Goal: Check status: Check status

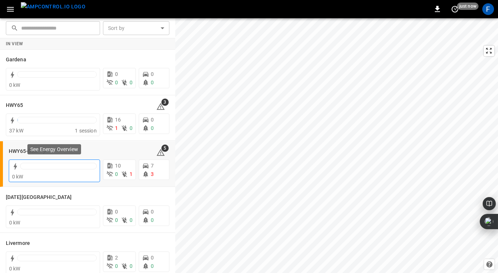
click at [39, 169] on div at bounding box center [58, 166] width 77 height 7
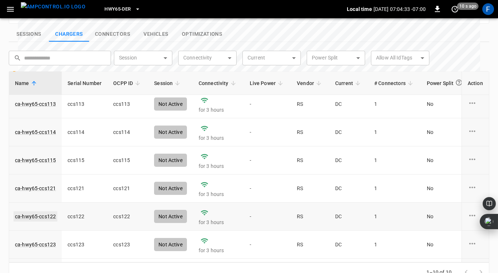
scroll to position [88, 0]
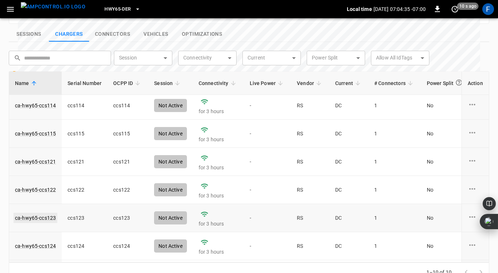
click at [40, 213] on link "ca-hwy65-ccs123" at bounding box center [35, 218] width 44 height 10
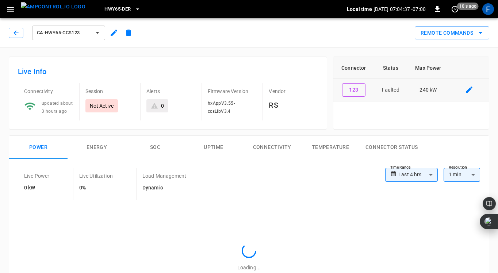
click at [391, 90] on td "Faulted" at bounding box center [390, 90] width 33 height 23
click at [15, 30] on icon "button" at bounding box center [15, 32] width 7 height 7
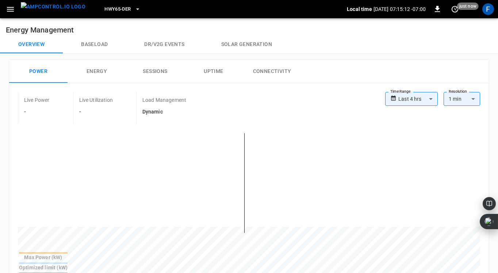
click at [310, 69] on div "Power Energy Sessions Uptime Connectivity" at bounding box center [248, 71] width 479 height 23
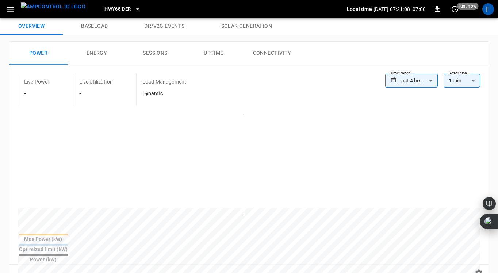
scroll to position [17, 0]
click at [425, 81] on body "**********" at bounding box center [249, 265] width 498 height 564
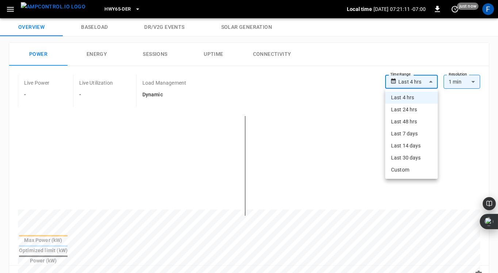
click at [408, 110] on li "Last 24 hrs" at bounding box center [411, 110] width 53 height 12
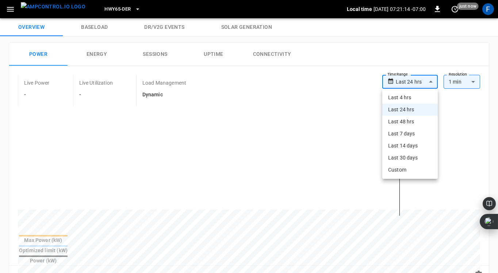
click at [430, 78] on body "**********" at bounding box center [249, 265] width 498 height 564
click at [414, 99] on li "Last 4 hrs" at bounding box center [409, 98] width 55 height 12
type input "**********"
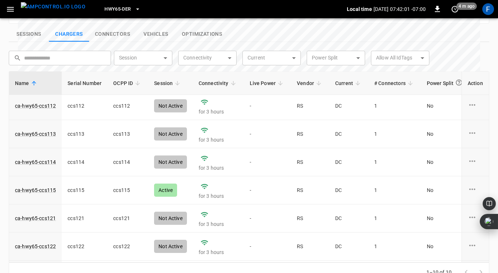
scroll to position [0, 0]
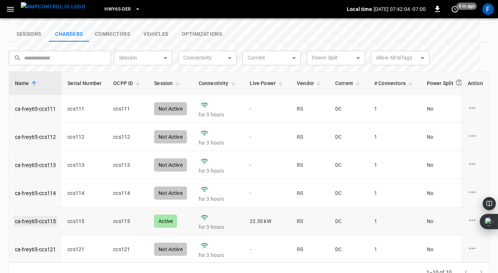
click at [44, 216] on link "ca-hwy65-ccs115" at bounding box center [35, 221] width 44 height 10
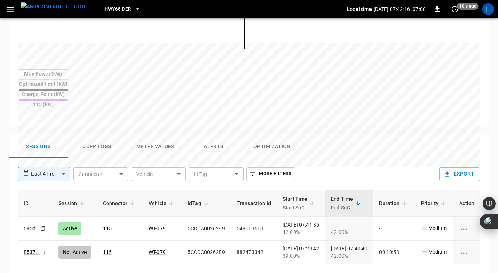
scroll to position [259, 0]
click at [90, 136] on button "Ocpp logs" at bounding box center [96, 147] width 58 height 23
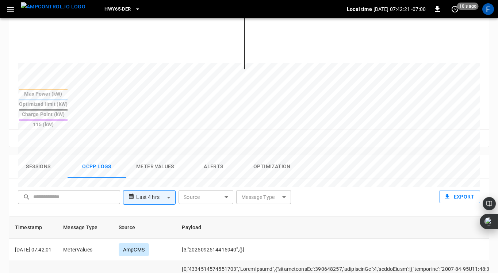
scroll to position [0, 0]
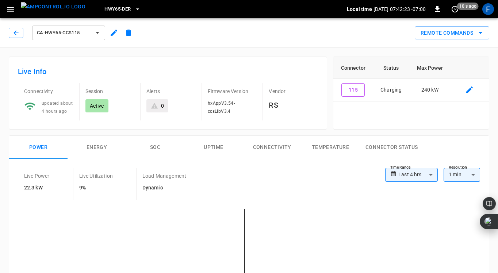
click at [154, 145] on button "SOC" at bounding box center [155, 147] width 58 height 23
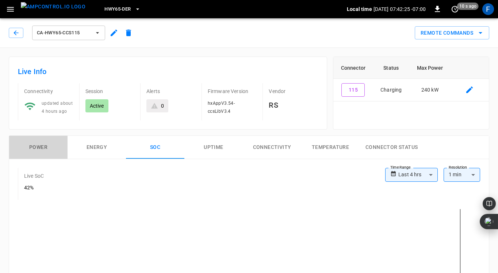
click at [36, 146] on button "Power" at bounding box center [38, 147] width 58 height 23
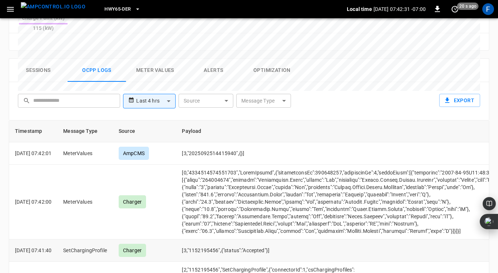
scroll to position [376, 0]
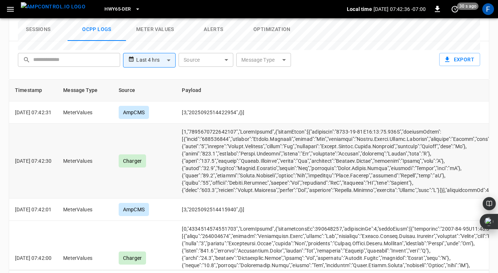
drag, startPoint x: 215, startPoint y: 150, endPoint x: 224, endPoint y: 150, distance: 9.1
click at [224, 150] on td "opcc-messages-table" at bounding box center [367, 161] width 383 height 75
drag, startPoint x: 217, startPoint y: 142, endPoint x: 228, endPoint y: 142, distance: 10.2
click at [228, 142] on td "opcc-messages-table" at bounding box center [367, 161] width 383 height 75
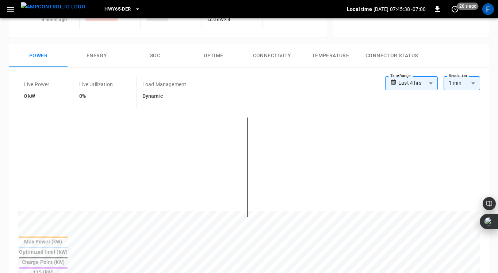
scroll to position [0, 0]
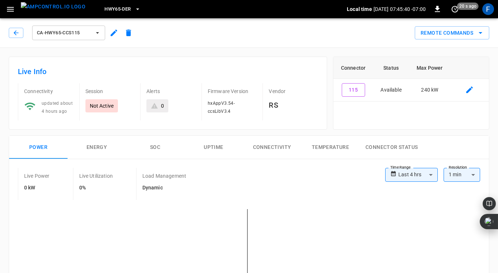
click at [158, 146] on button "SOC" at bounding box center [155, 147] width 58 height 23
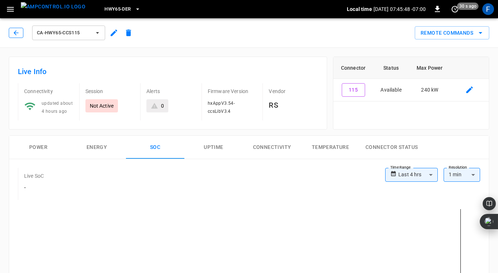
click at [12, 33] on icon "button" at bounding box center [15, 32] width 7 height 7
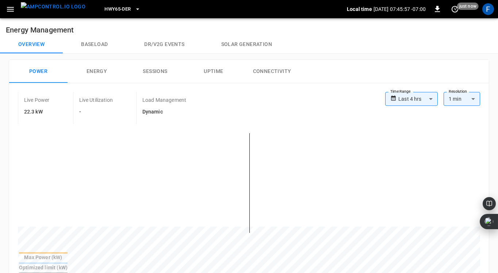
scroll to position [2, 0]
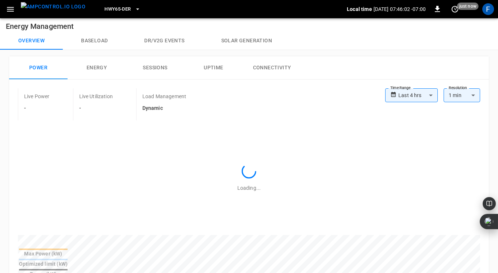
click at [132, 80] on div "**********" at bounding box center [248, 188] width 479 height 217
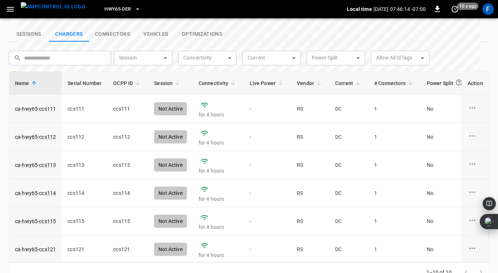
scroll to position [7, 0]
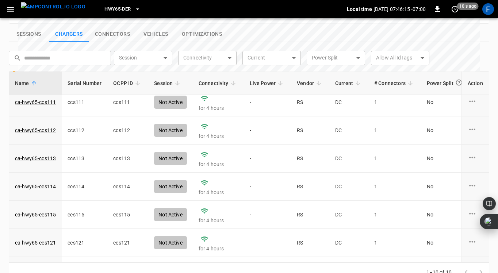
click at [28, 27] on button "Sessions" at bounding box center [29, 34] width 40 height 15
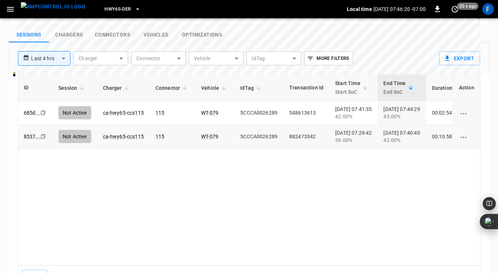
scroll to position [269, 0]
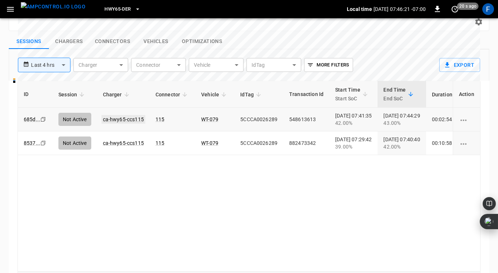
click at [122, 115] on link "ca-hwy65-ccs115" at bounding box center [123, 119] width 44 height 9
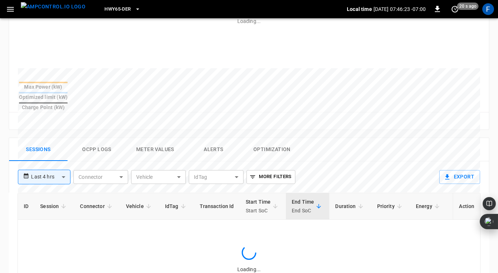
scroll to position [301, 0]
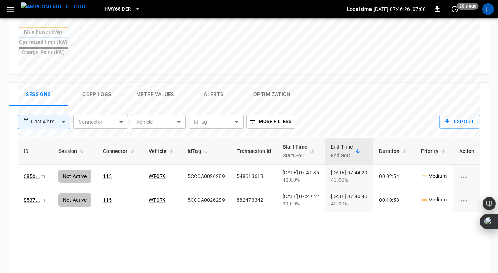
click at [93, 83] on button "Ocpp logs" at bounding box center [96, 94] width 58 height 23
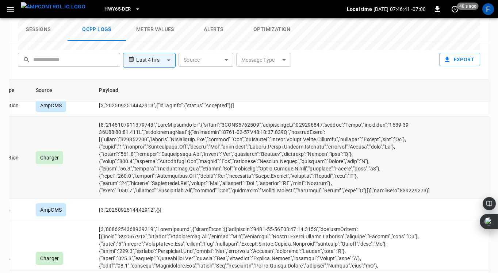
scroll to position [112, 94]
click at [352, 117] on td "opcc-messages-table" at bounding box center [284, 158] width 383 height 82
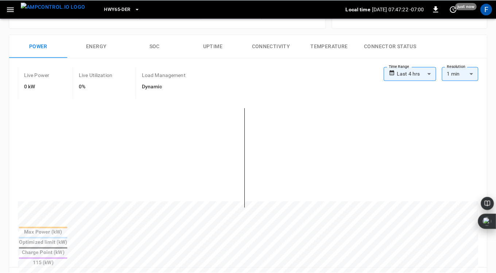
scroll to position [94, 0]
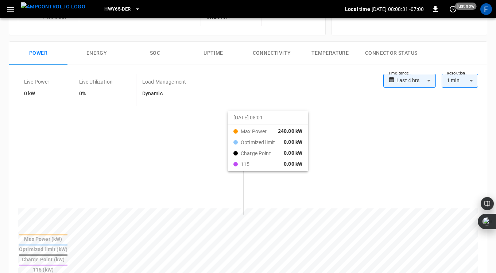
scroll to position [0, 0]
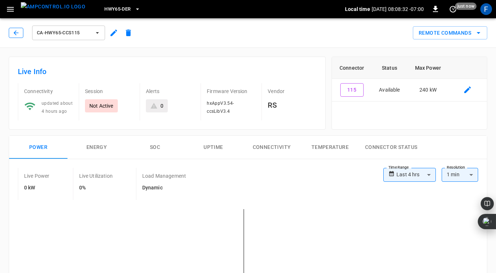
click at [16, 31] on icon "button" at bounding box center [15, 32] width 7 height 7
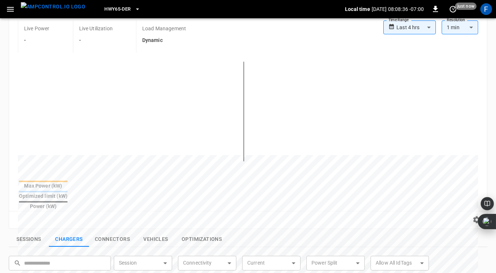
scroll to position [71, 0]
